Goal: Find specific page/section: Find specific page/section

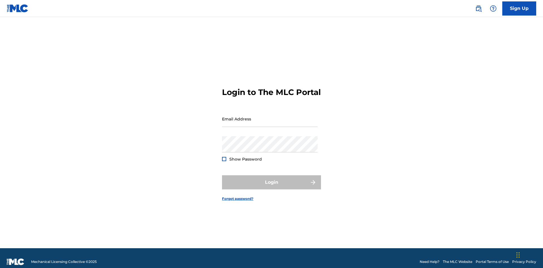
scroll to position [7, 0]
click at [270, 116] on input "Email Address" at bounding box center [270, 119] width 96 height 16
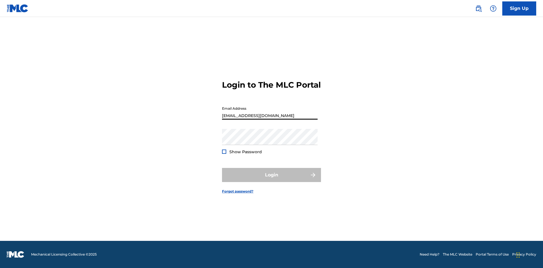
type input "Duke.McTesterson@gmail.com"
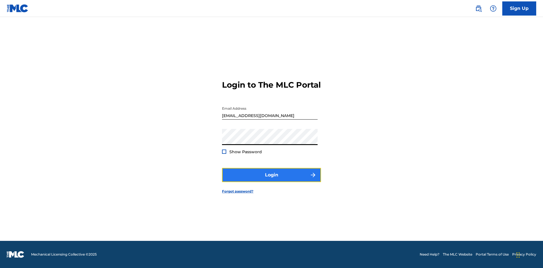
click at [272, 180] on button "Login" at bounding box center [271, 175] width 99 height 14
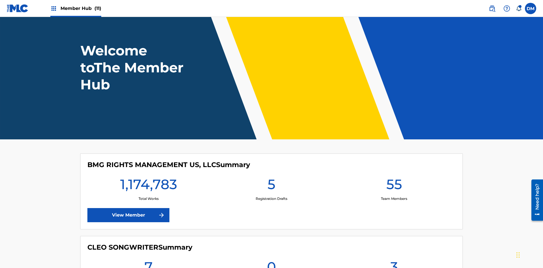
click at [81, 8] on span "Member Hub (11)" at bounding box center [81, 8] width 41 height 7
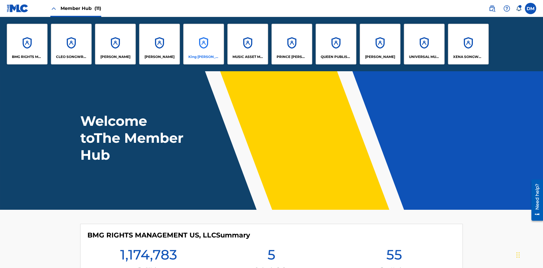
click at [203, 57] on p "King McTesterson" at bounding box center [203, 56] width 31 height 5
